Goal: Information Seeking & Learning: Learn about a topic

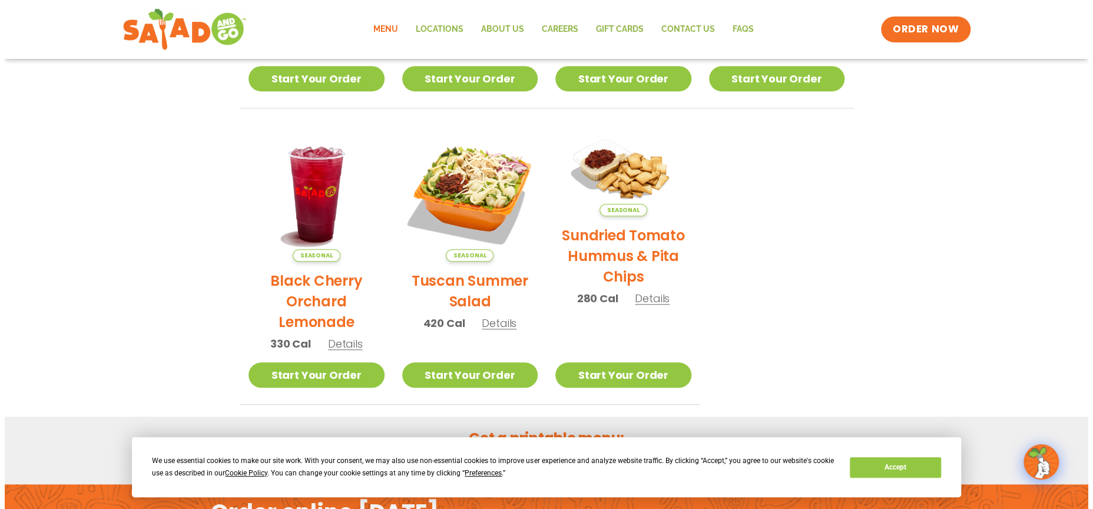
scroll to position [523, 0]
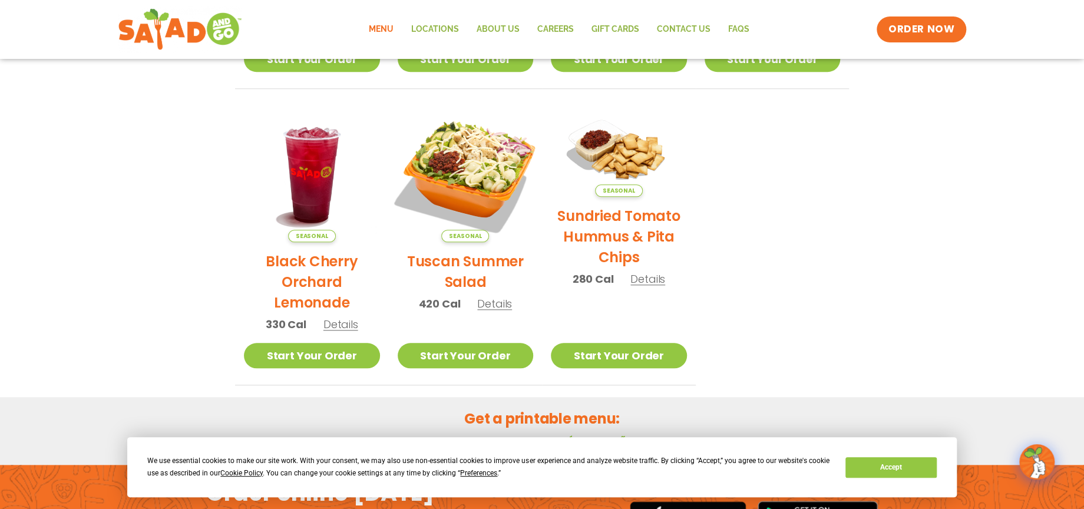
click at [449, 163] on img at bounding box center [465, 174] width 160 height 160
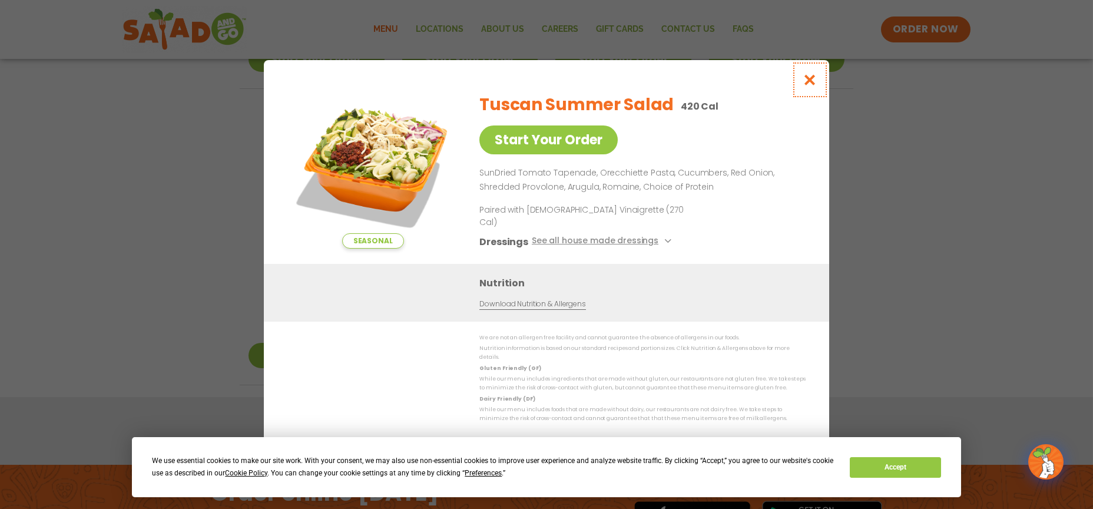
click at [810, 86] on icon "Close modal" at bounding box center [810, 80] width 15 height 12
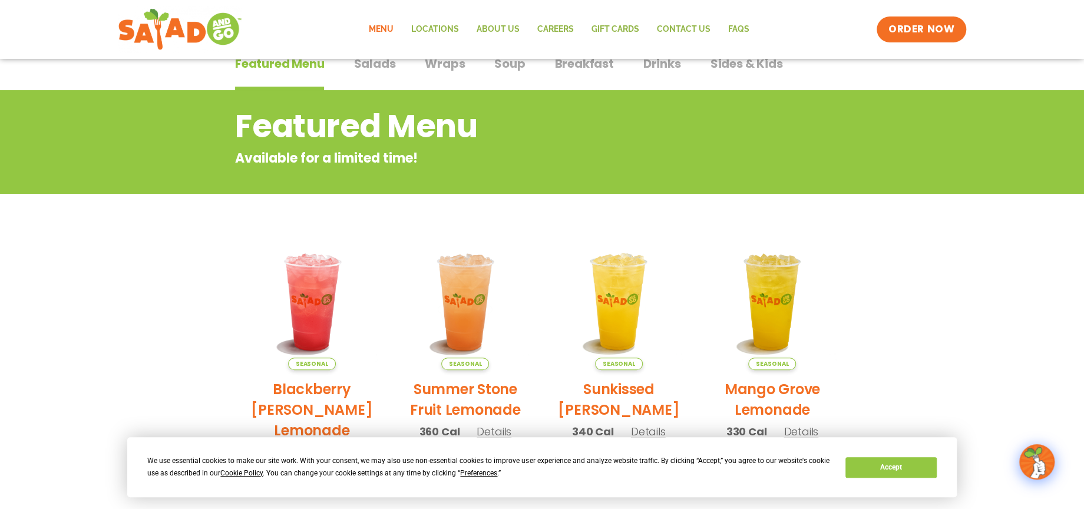
scroll to position [0, 0]
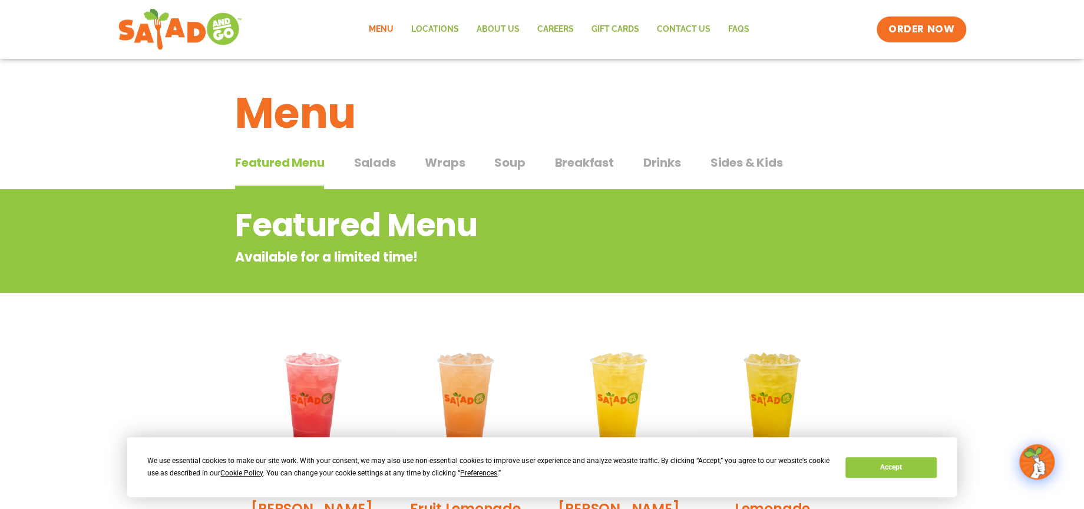
click at [377, 160] on span "Salads" at bounding box center [374, 163] width 42 height 18
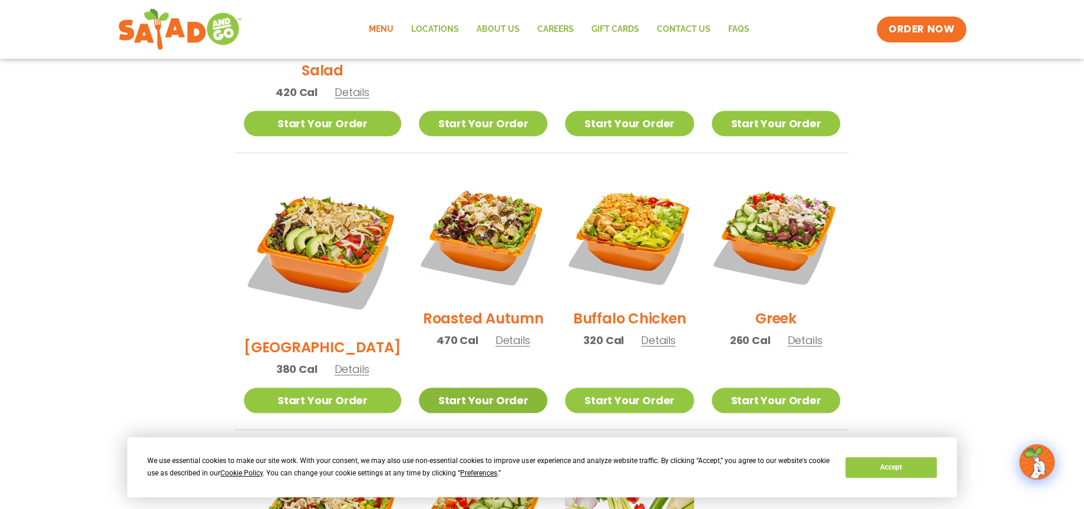
scroll to position [714, 0]
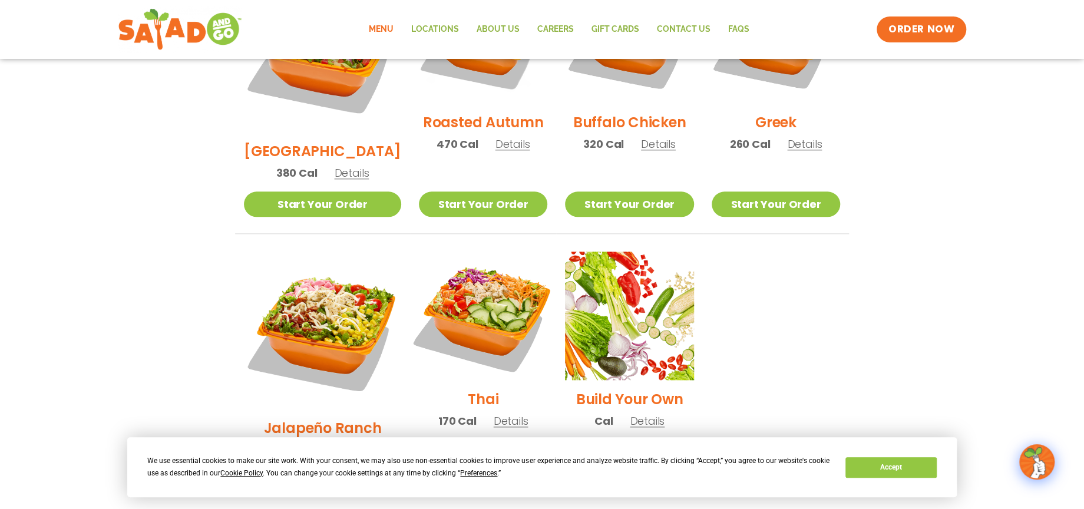
click at [469, 276] on img at bounding box center [483, 315] width 151 height 151
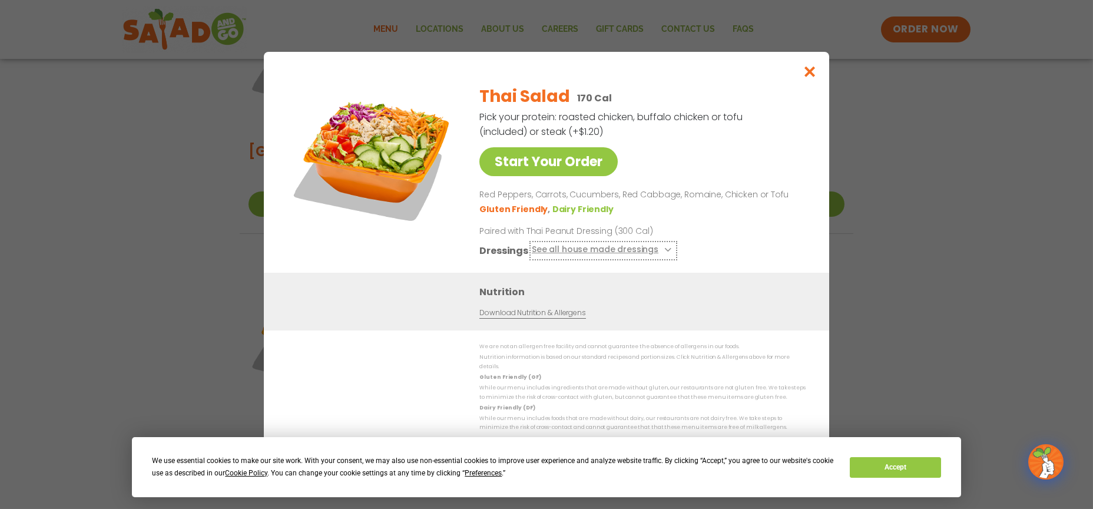
click at [570, 251] on button "See all house made dressings" at bounding box center [603, 250] width 143 height 15
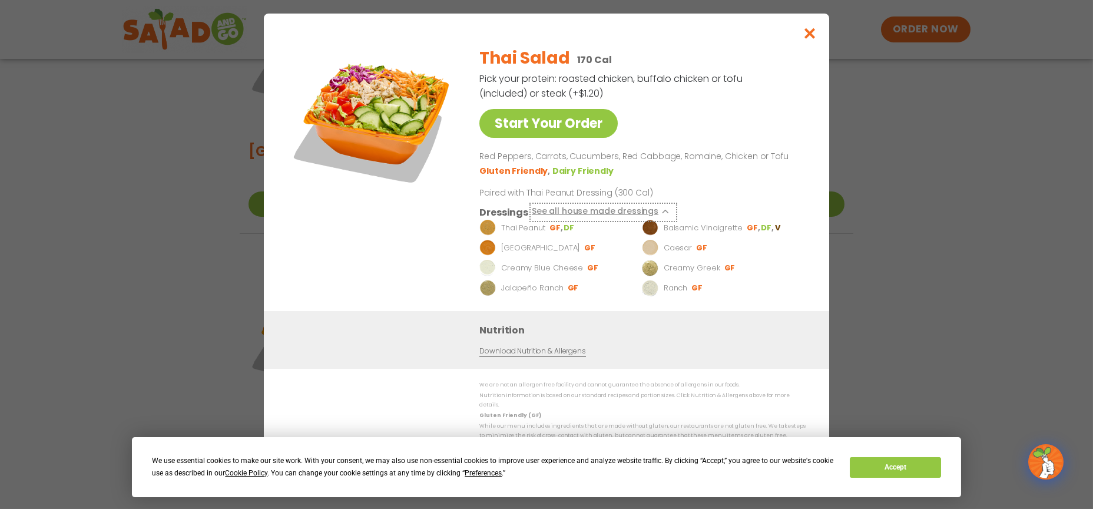
click at [563, 213] on button "See all house made dressings" at bounding box center [603, 211] width 143 height 15
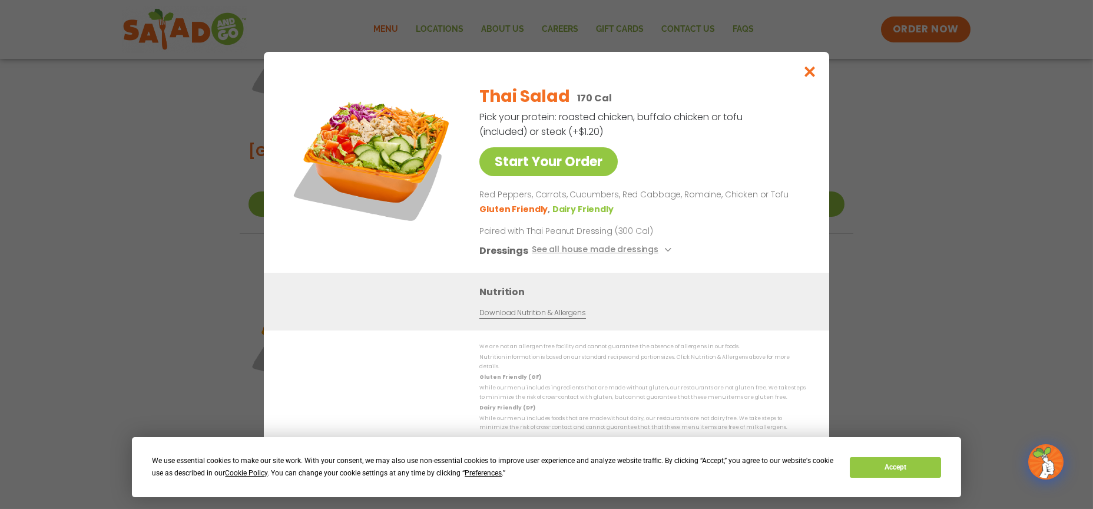
click at [360, 153] on img at bounding box center [372, 157] width 165 height 165
click at [398, 219] on img at bounding box center [372, 157] width 165 height 165
click at [812, 71] on icon "Close modal" at bounding box center [810, 71] width 15 height 12
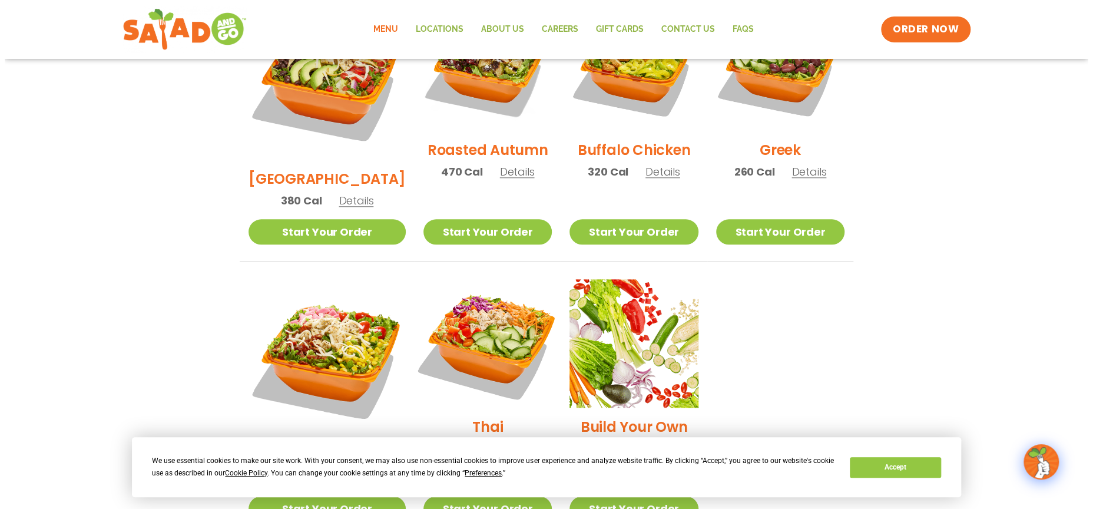
scroll to position [716, 0]
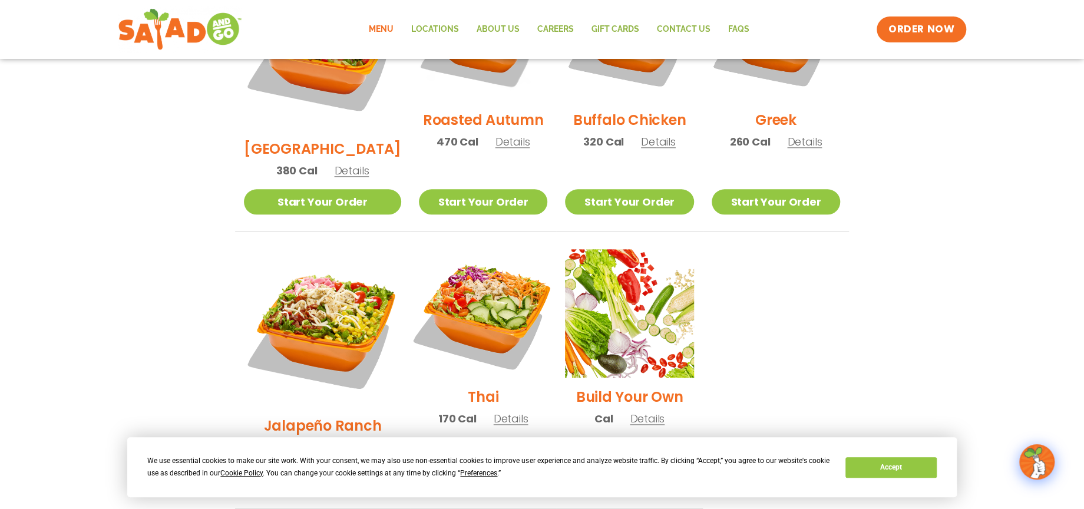
click at [462, 279] on img at bounding box center [483, 313] width 151 height 151
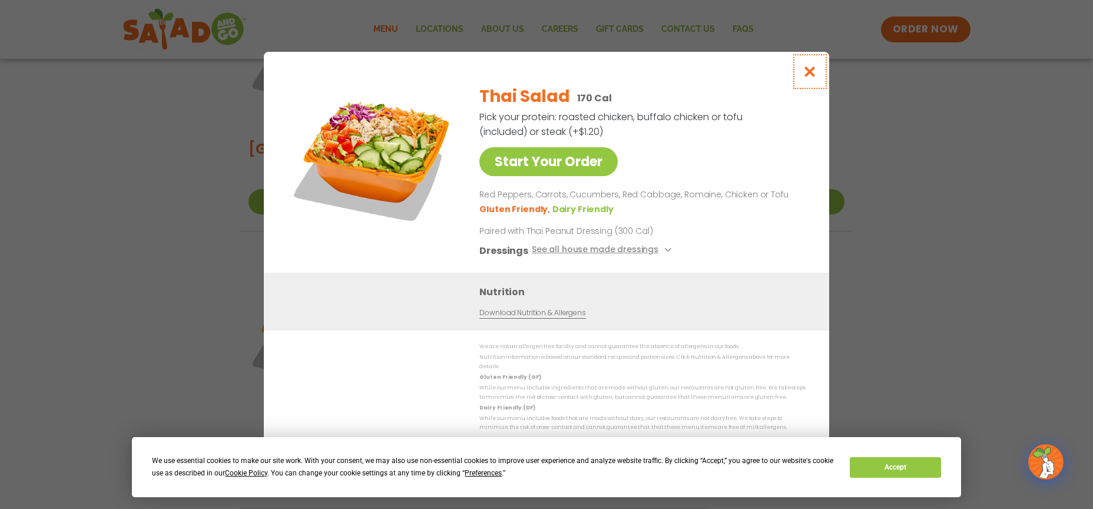
click at [808, 74] on icon "Close modal" at bounding box center [810, 71] width 15 height 12
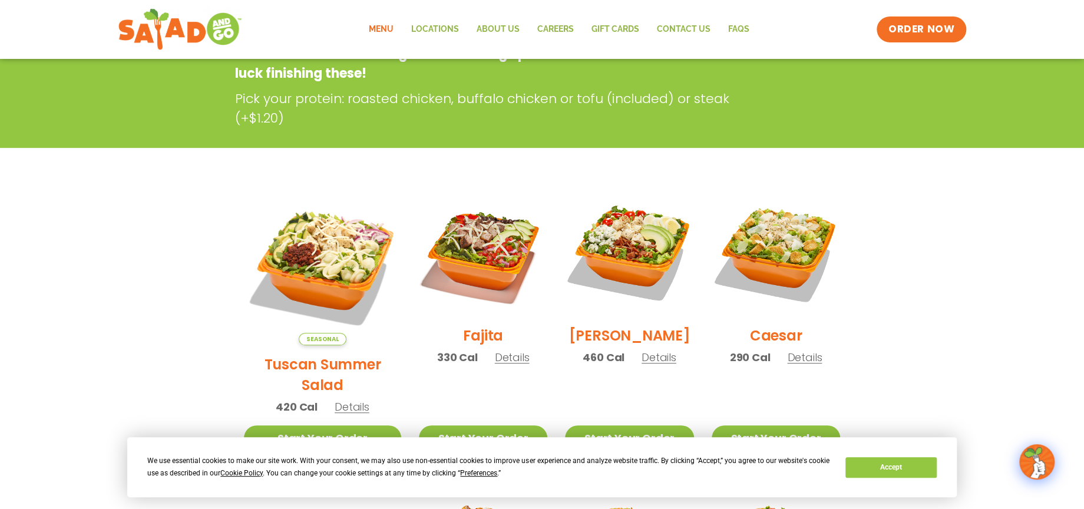
scroll to position [193, 0]
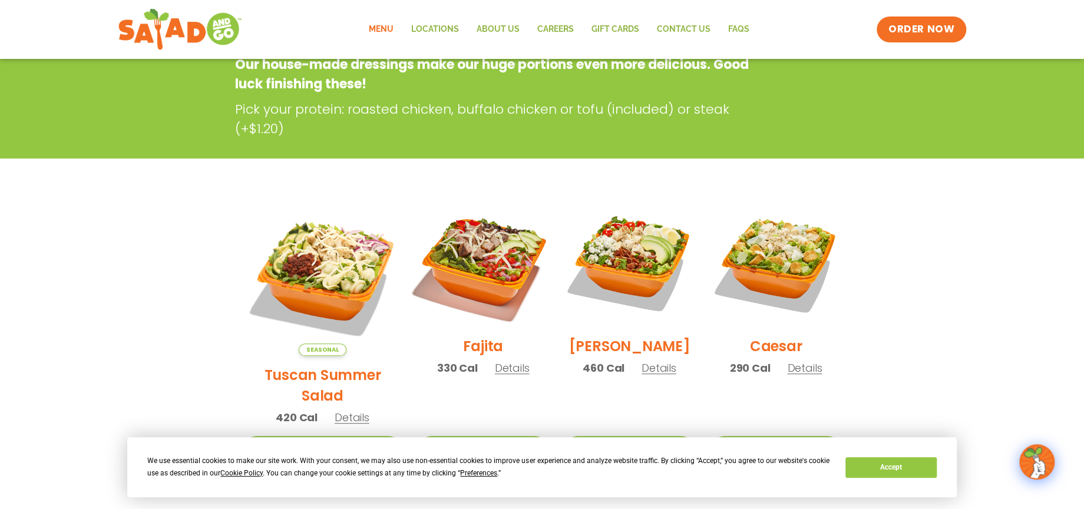
click at [456, 250] on img at bounding box center [483, 262] width 151 height 151
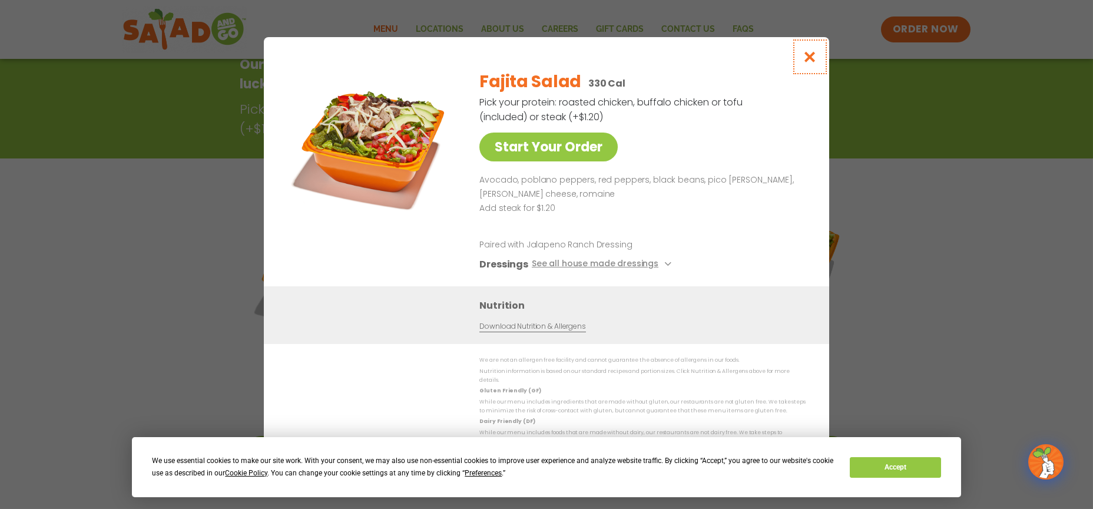
click at [806, 60] on icon "Close modal" at bounding box center [810, 57] width 15 height 12
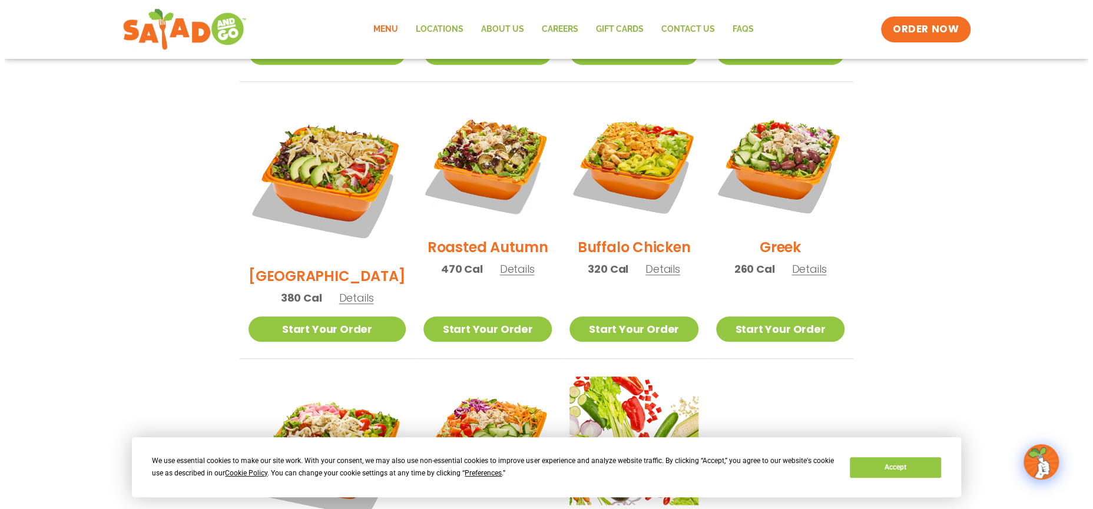
scroll to position [850, 0]
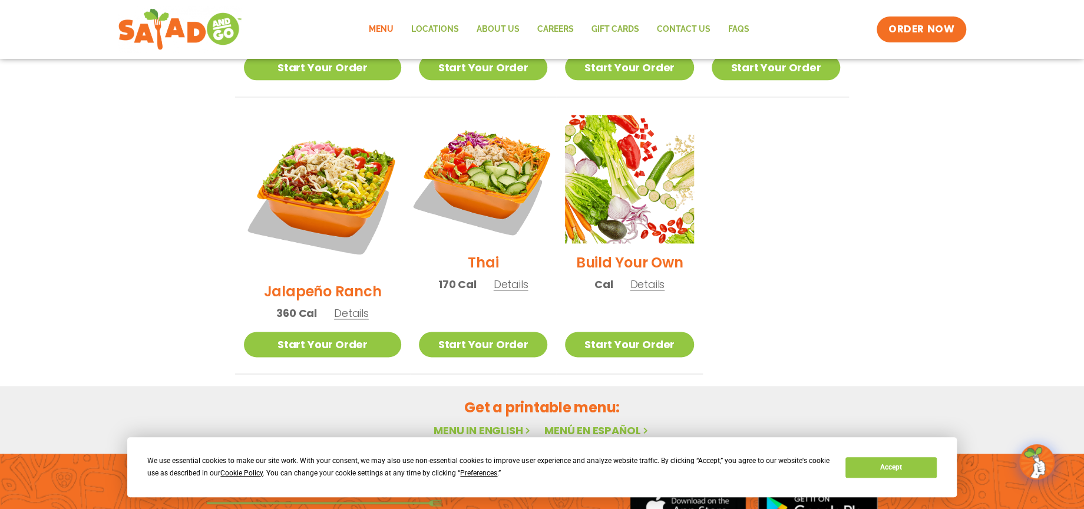
click at [482, 141] on img at bounding box center [483, 179] width 151 height 151
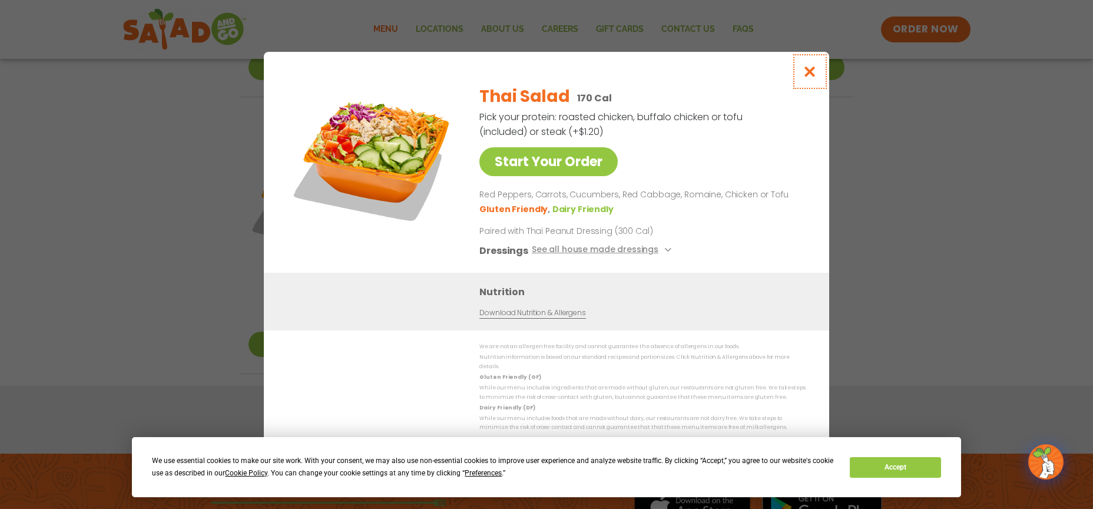
click at [804, 74] on icon "Close modal" at bounding box center [810, 71] width 15 height 12
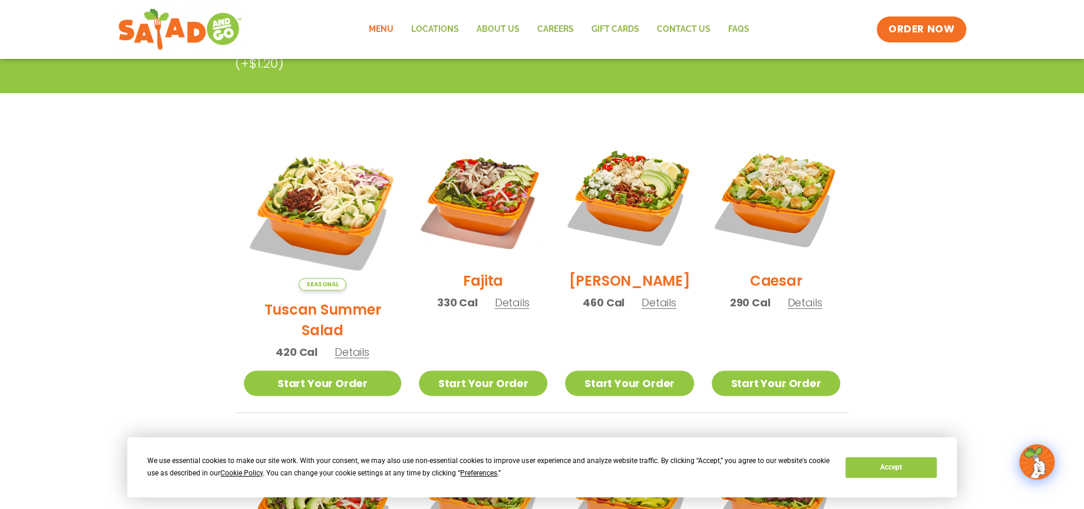
scroll to position [0, 0]
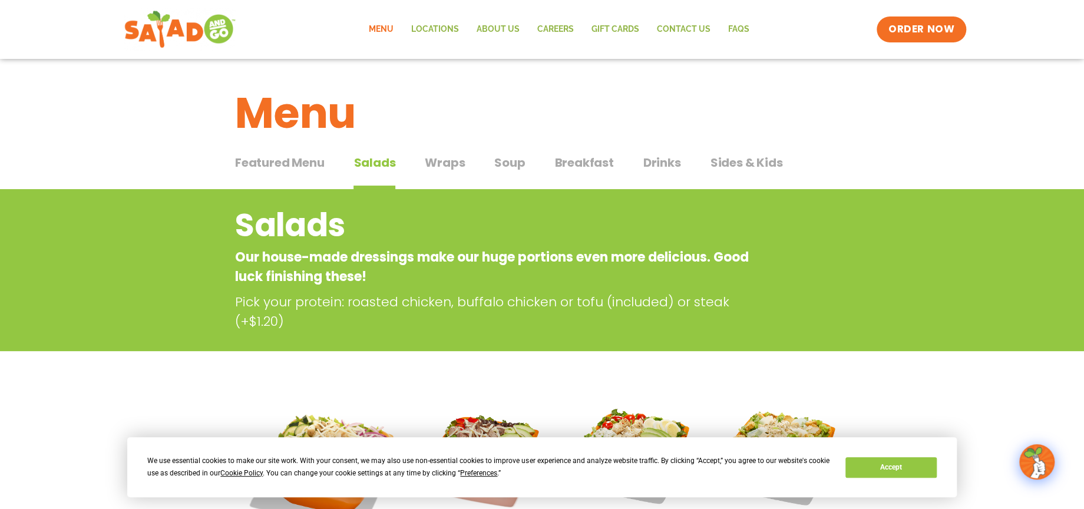
click at [225, 27] on img at bounding box center [179, 29] width 111 height 42
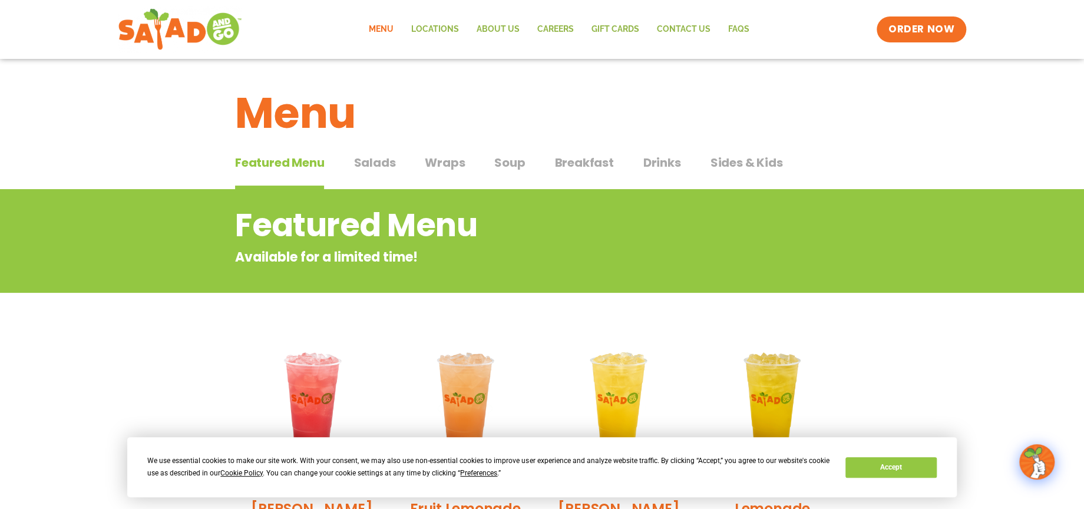
click at [380, 160] on span "Salads" at bounding box center [374, 163] width 42 height 18
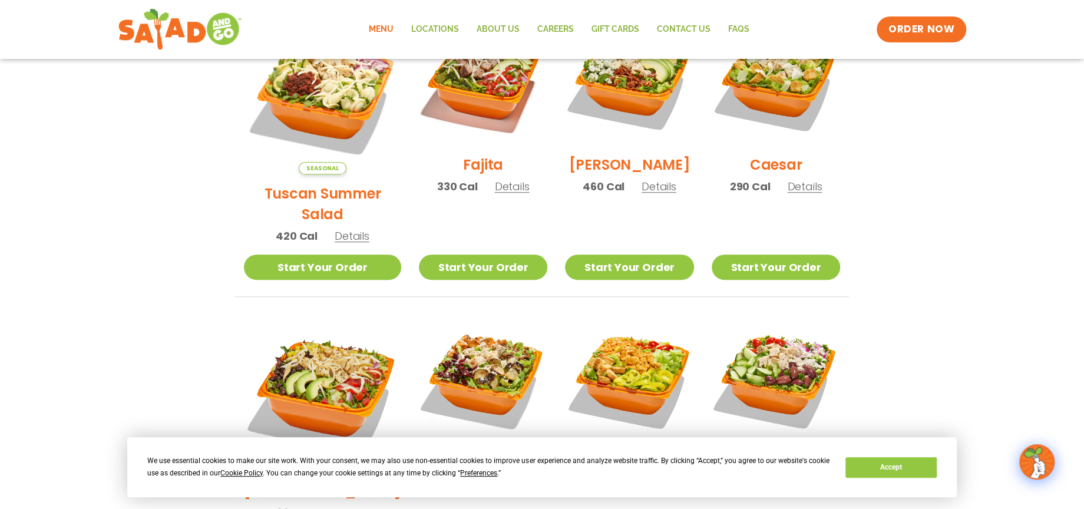
scroll to position [262, 0]
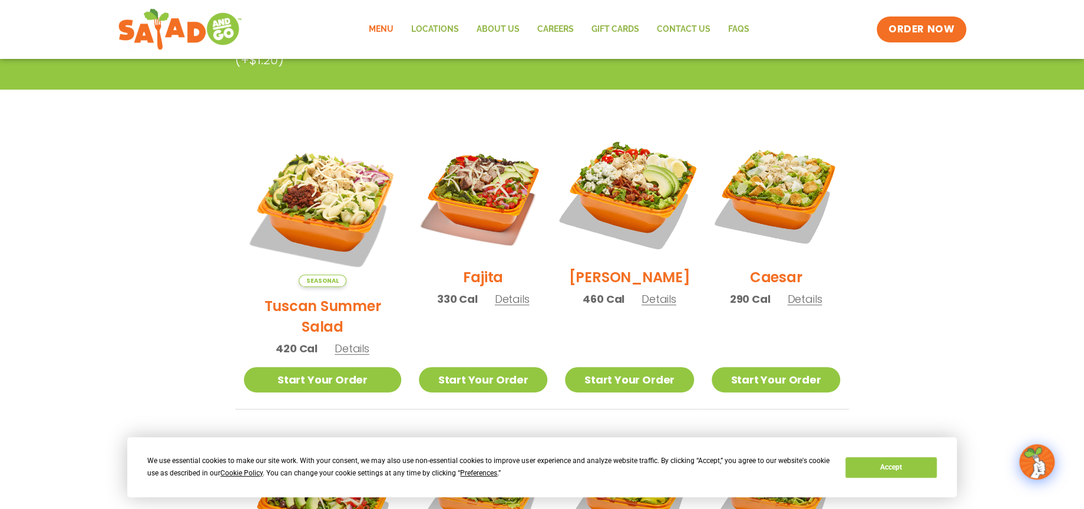
click at [620, 183] on img at bounding box center [629, 193] width 151 height 151
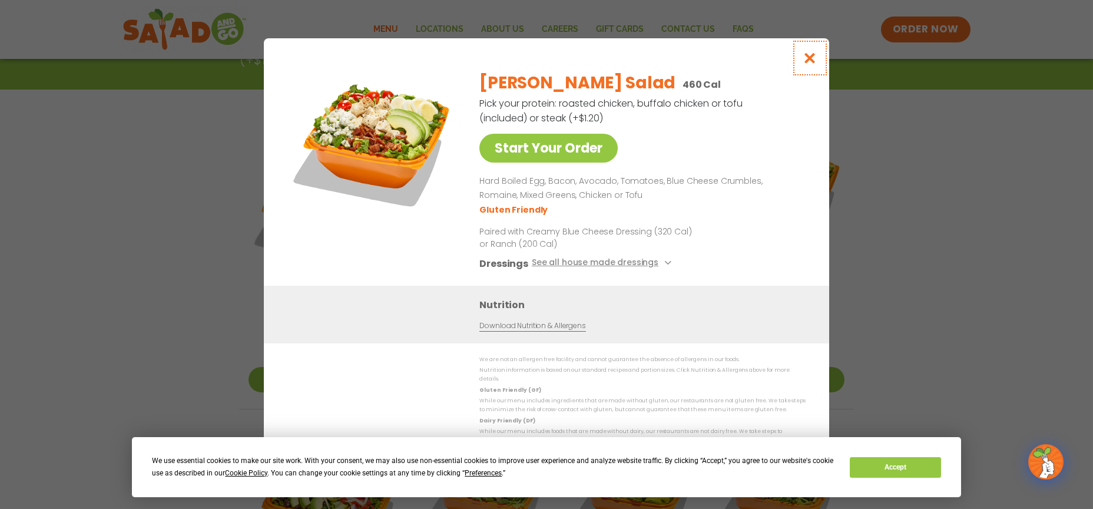
click at [816, 62] on icon "Close modal" at bounding box center [810, 58] width 15 height 12
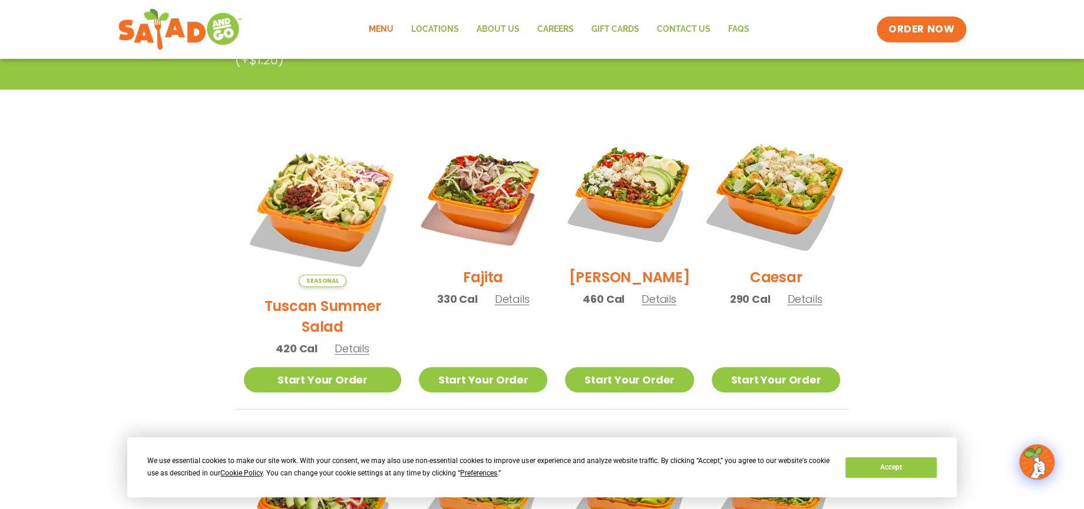
click at [764, 192] on img at bounding box center [775, 193] width 151 height 151
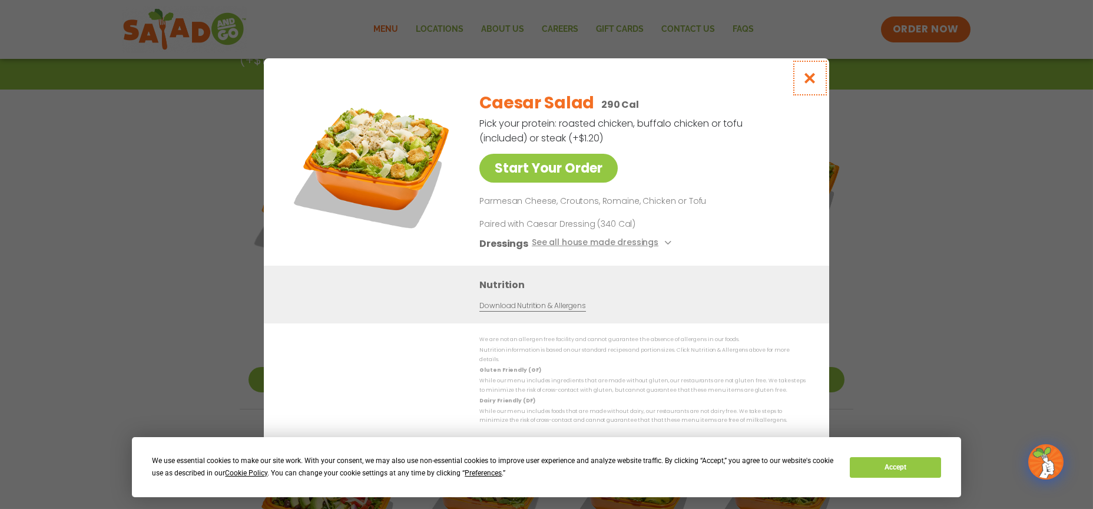
click at [806, 76] on icon "Close modal" at bounding box center [810, 78] width 15 height 12
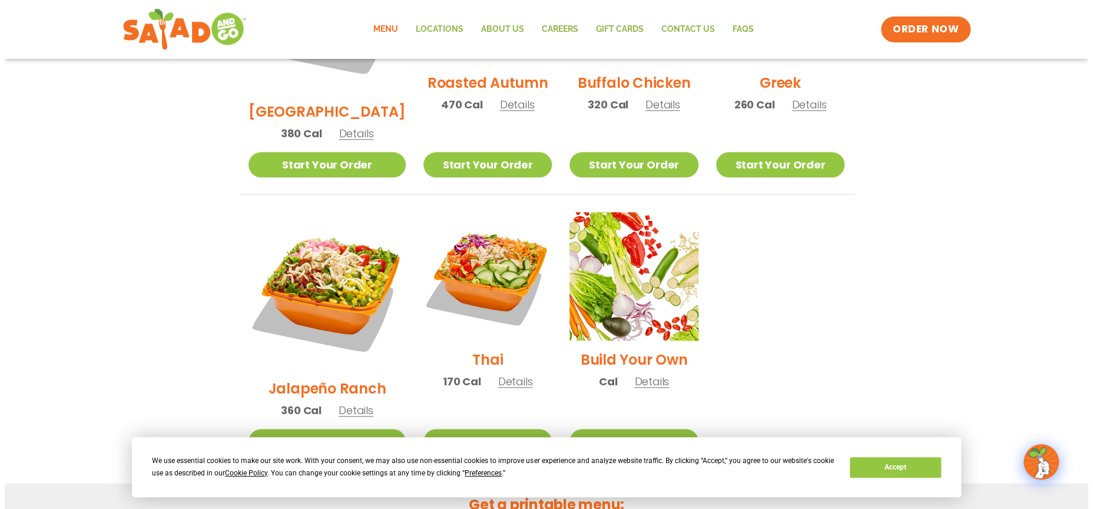
scroll to position [785, 0]
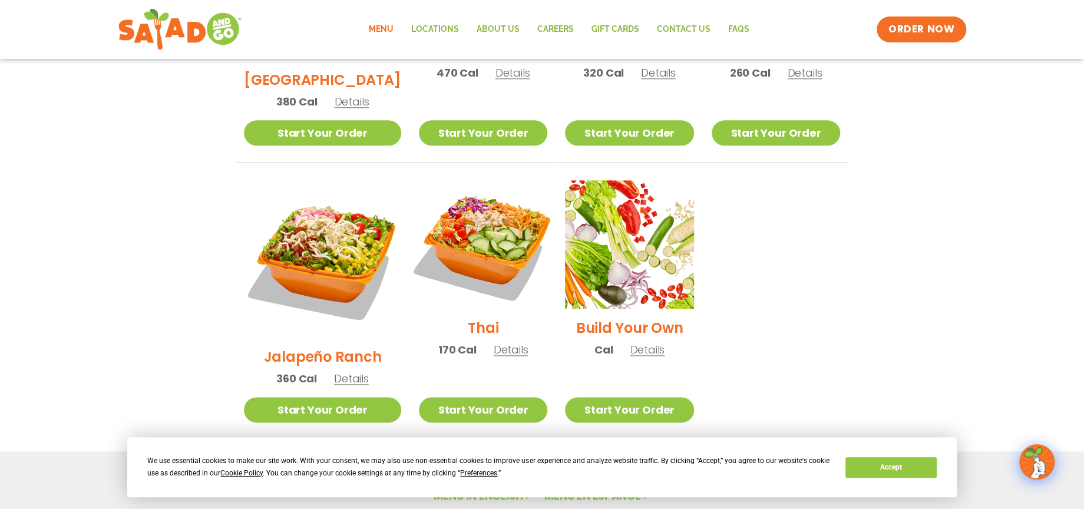
click at [462, 194] on img at bounding box center [483, 244] width 151 height 151
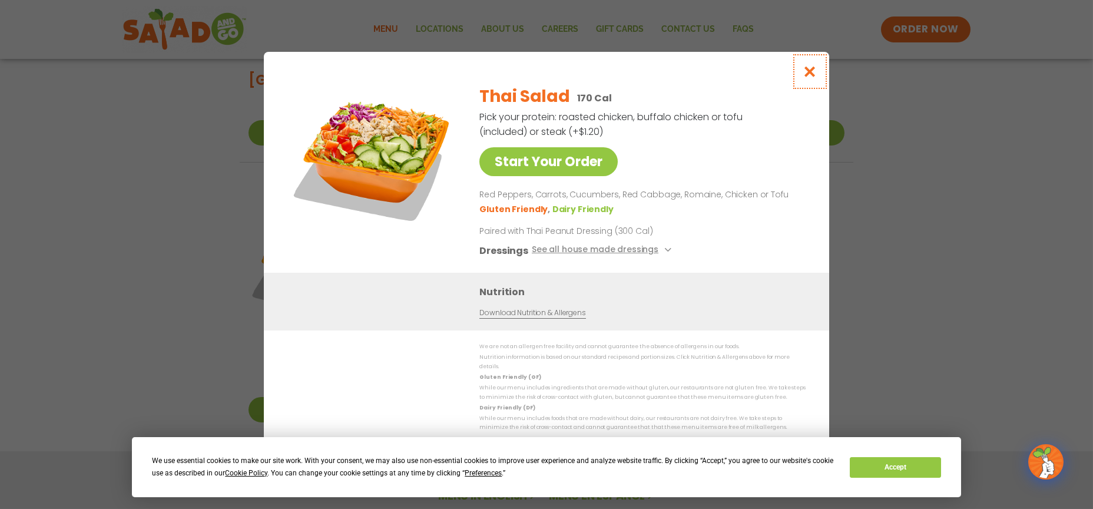
click at [811, 71] on icon "Close modal" at bounding box center [810, 71] width 15 height 12
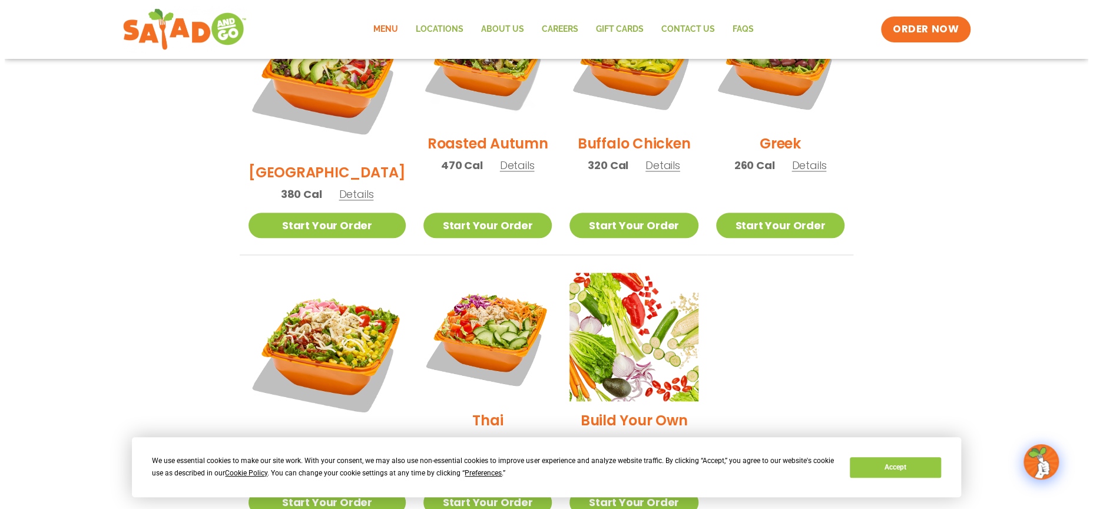
scroll to position [716, 0]
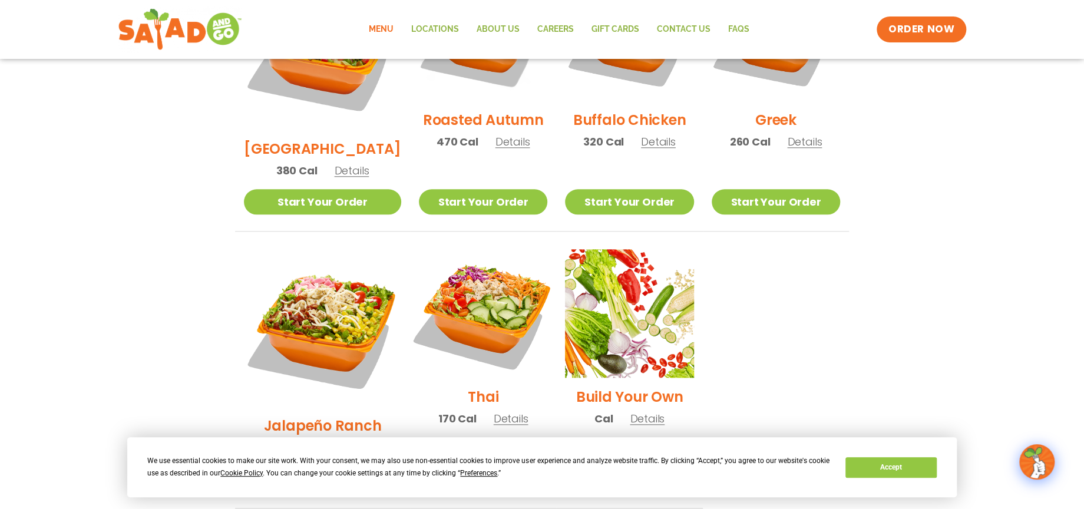
click at [456, 262] on img at bounding box center [483, 313] width 151 height 151
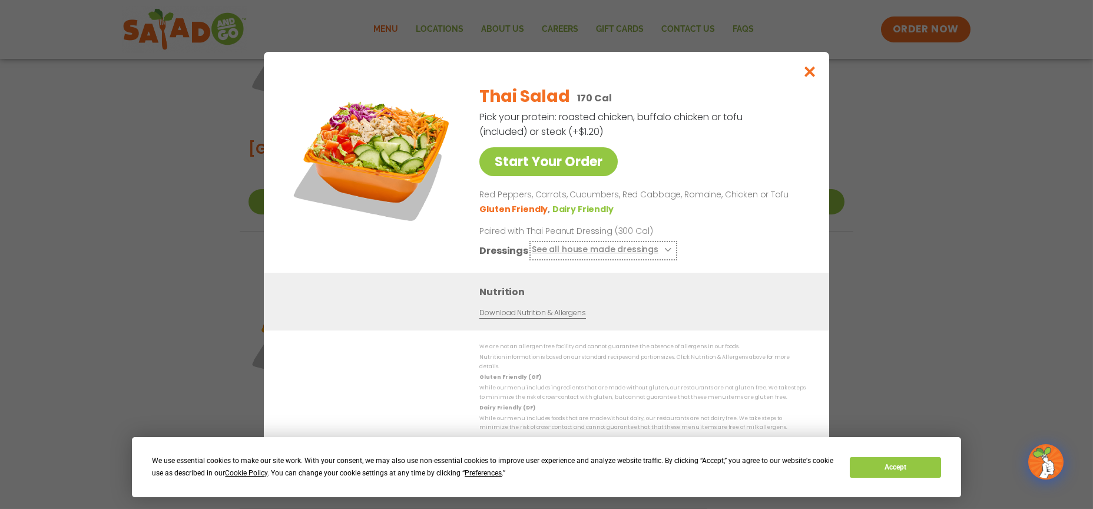
click at [581, 252] on button "See all house made dressings" at bounding box center [603, 250] width 143 height 15
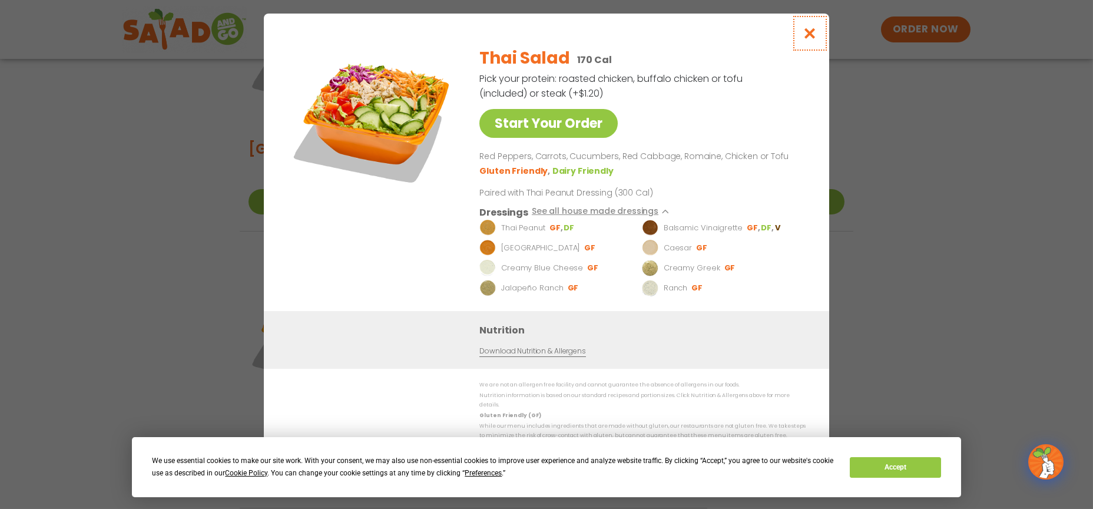
click at [812, 32] on icon "Close modal" at bounding box center [810, 33] width 15 height 12
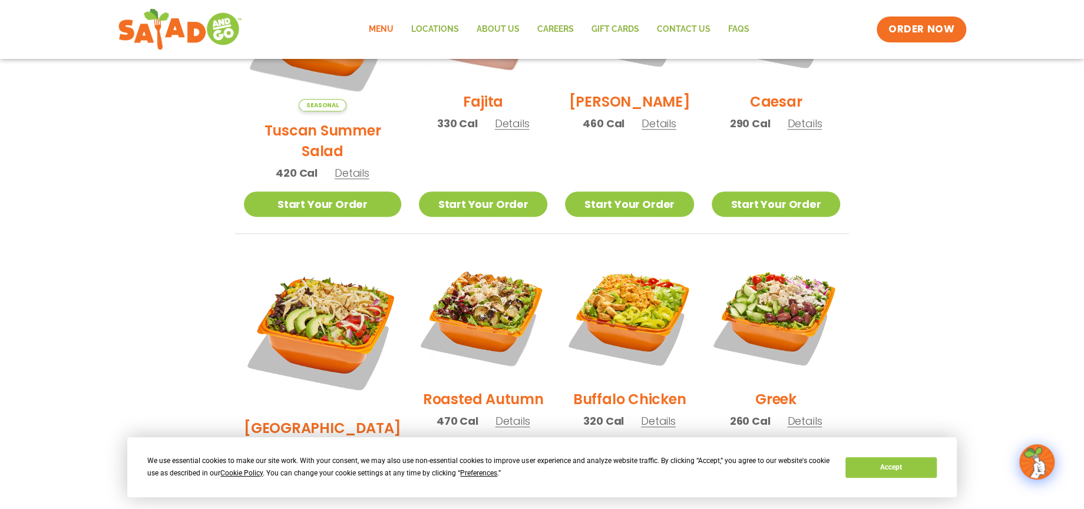
scroll to position [258, 0]
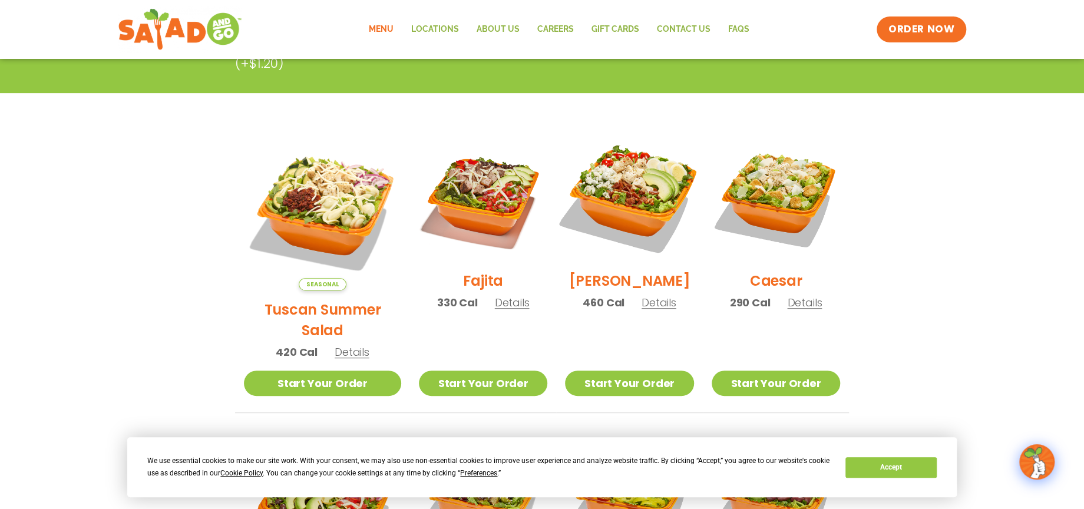
click at [621, 187] on img at bounding box center [629, 197] width 151 height 151
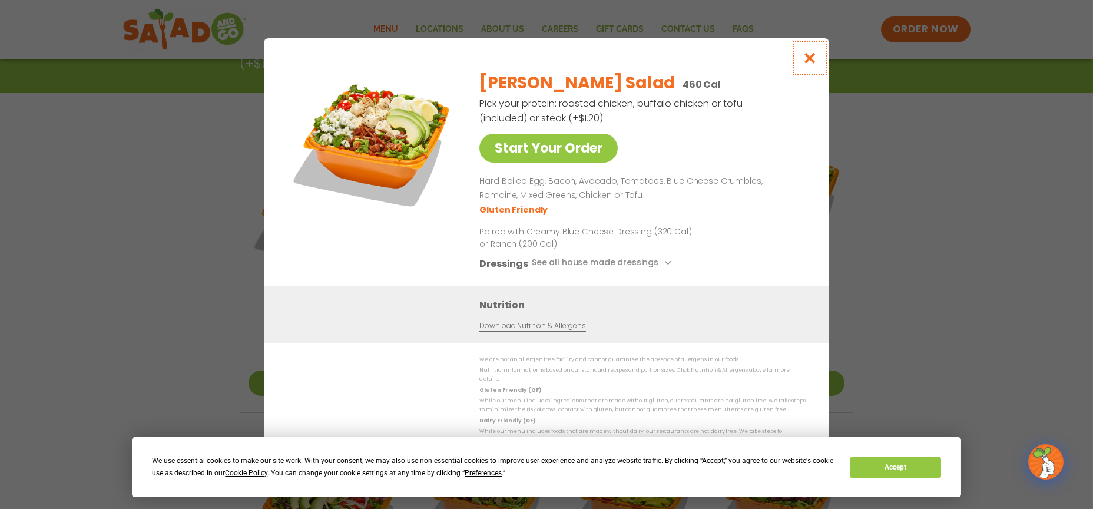
click at [807, 58] on icon "Close modal" at bounding box center [810, 58] width 15 height 12
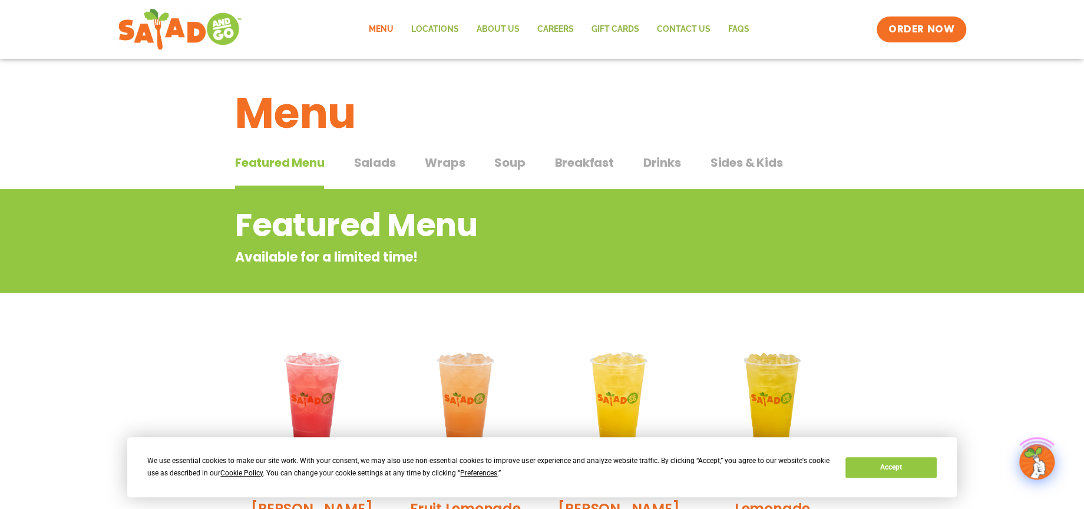
click at [387, 32] on link "Menu" at bounding box center [381, 29] width 42 height 27
click at [501, 160] on span "Soup" at bounding box center [509, 163] width 31 height 18
